Goal: Find specific page/section: Find specific page/section

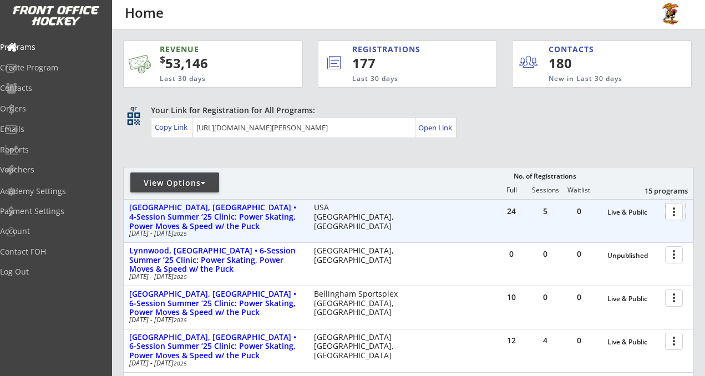
click at [674, 211] on div at bounding box center [675, 210] width 19 height 19
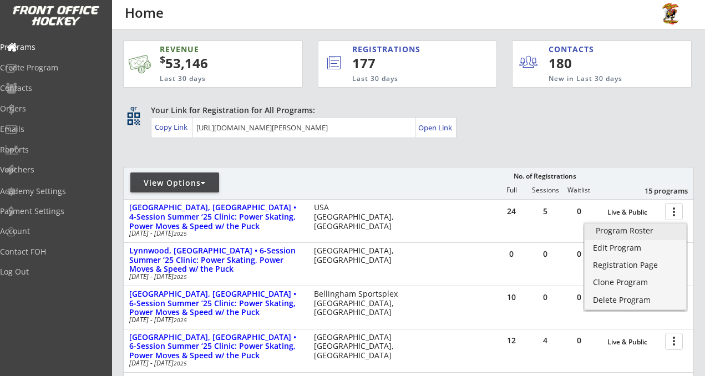
click at [644, 229] on div "Program Roster" at bounding box center [635, 231] width 79 height 8
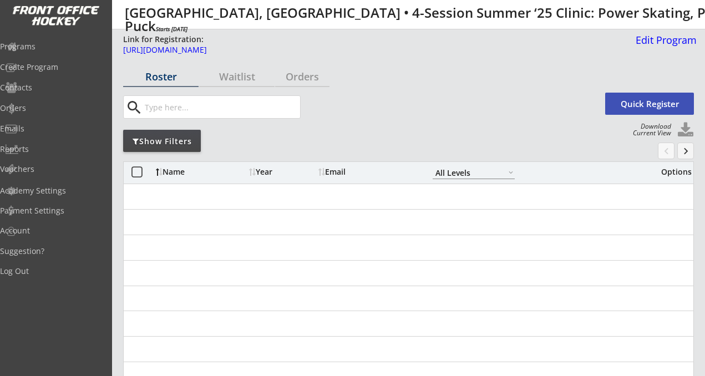
select select ""All Levels""
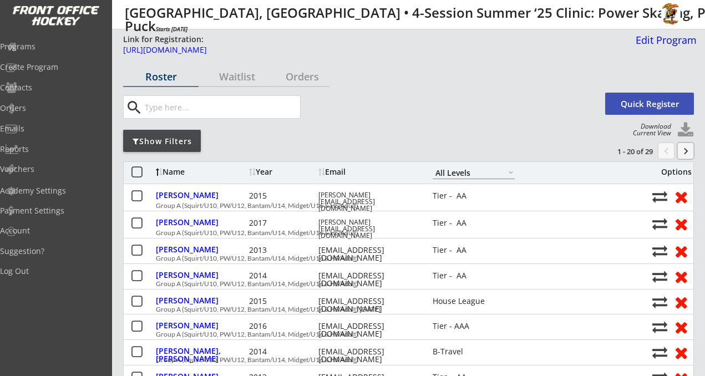
click at [686, 152] on button "keyboard_arrow_right" at bounding box center [685, 151] width 17 height 17
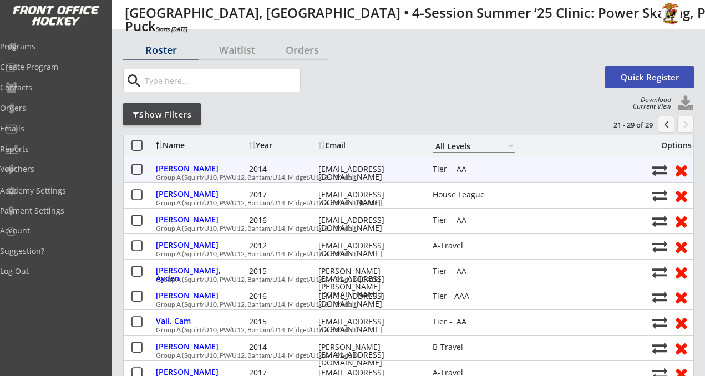
scroll to position [29, 0]
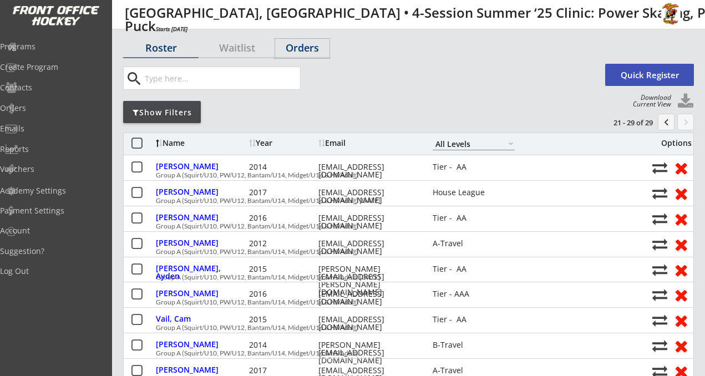
click at [297, 45] on div "Orders" at bounding box center [302, 48] width 54 height 10
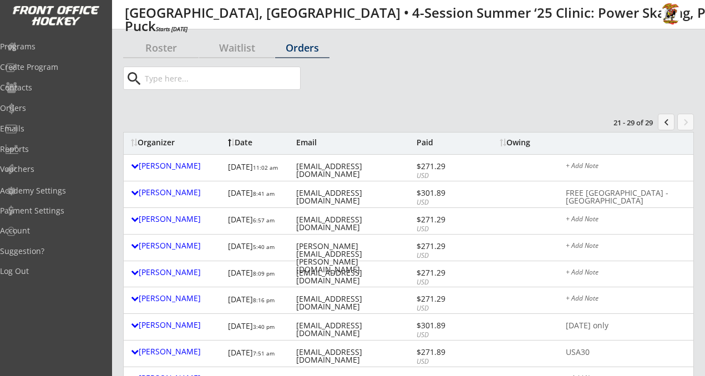
click at [162, 148] on div "Organizer" at bounding box center [177, 143] width 92 height 11
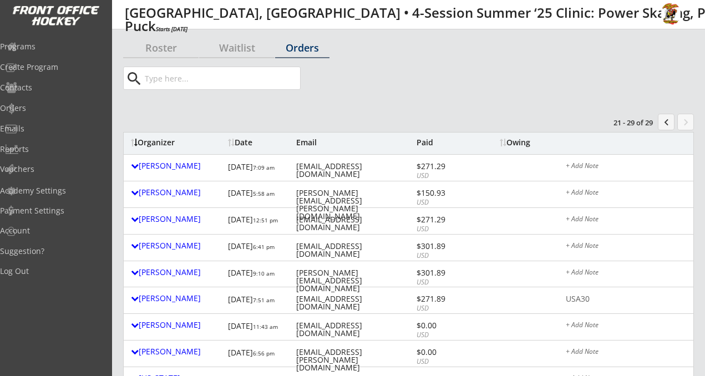
click at [170, 141] on div "Organizer" at bounding box center [177, 143] width 92 height 8
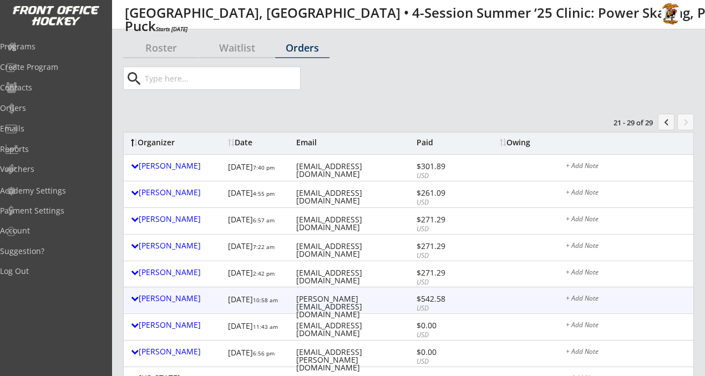
scroll to position [37, 0]
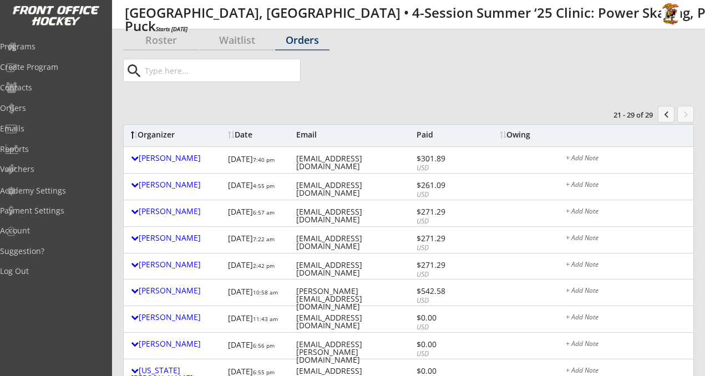
click at [166, 134] on div "Organizer" at bounding box center [177, 135] width 92 height 8
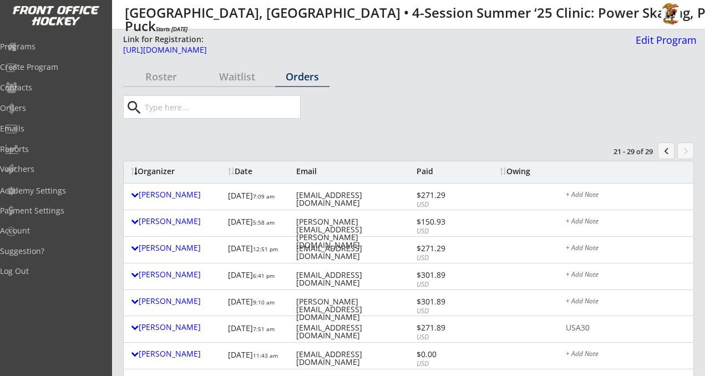
scroll to position [0, 0]
click at [667, 150] on button "chevron_left" at bounding box center [666, 151] width 17 height 17
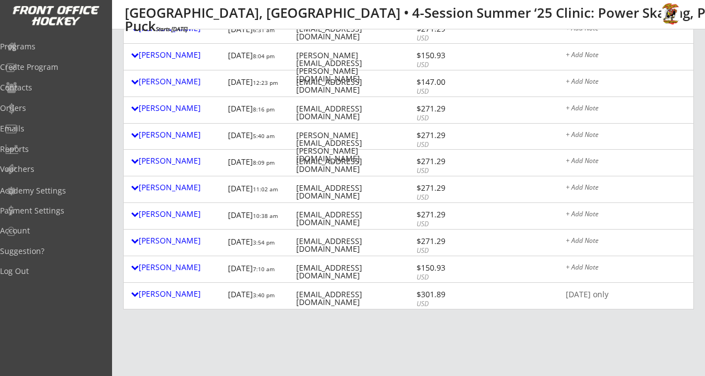
scroll to position [406, 0]
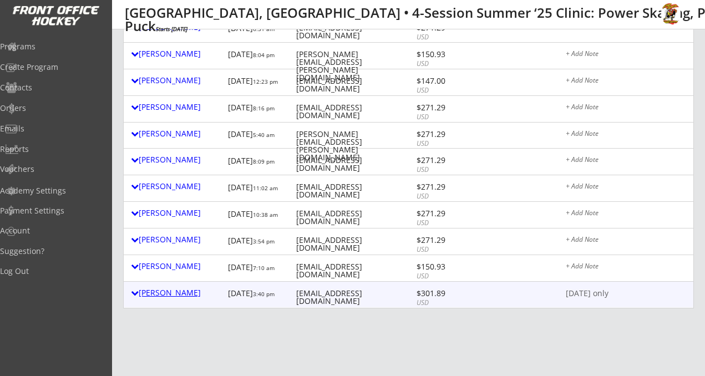
click at [164, 295] on div "Chris Schwartz" at bounding box center [177, 293] width 92 height 8
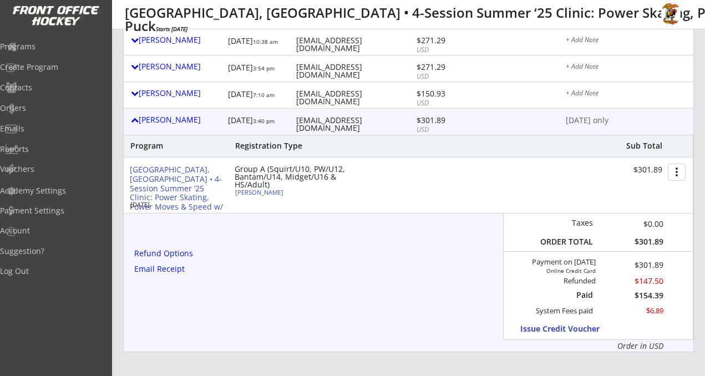
scroll to position [596, 0]
